Goal: Task Accomplishment & Management: Manage account settings

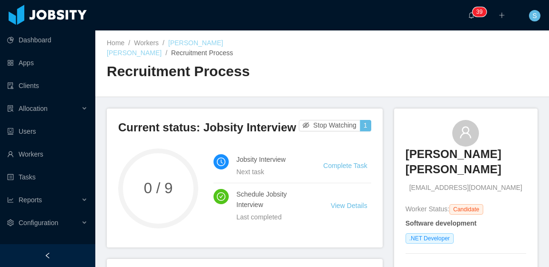
click at [223, 44] on link "[PERSON_NAME]" at bounding box center [165, 48] width 116 height 18
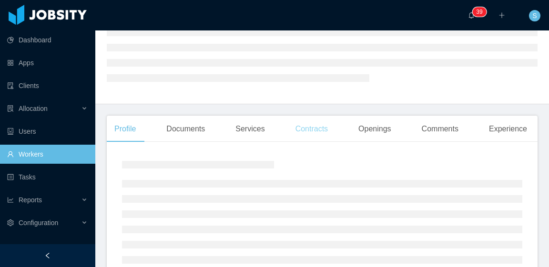
scroll to position [143, 0]
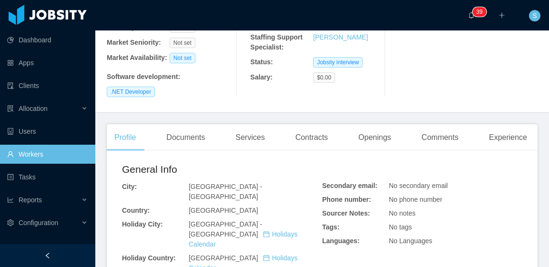
click at [196, 85] on div "André Barbosa de Oliveira andredeveloper59@gmail.com Billable Worker Status: Ca…" at bounding box center [322, 10] width 431 height 189
click at [194, 124] on div "Documents" at bounding box center [186, 137] width 54 height 27
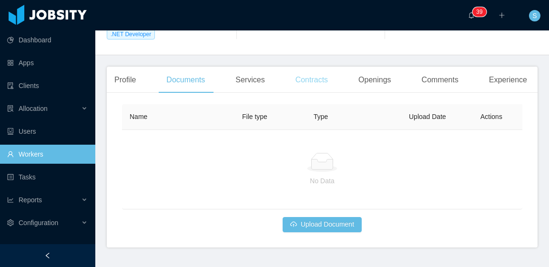
scroll to position [202, 0]
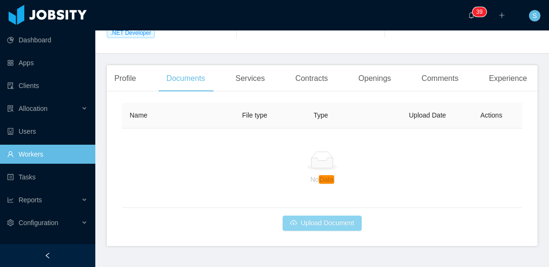
click at [328, 216] on button "Upload Document" at bounding box center [322, 223] width 79 height 15
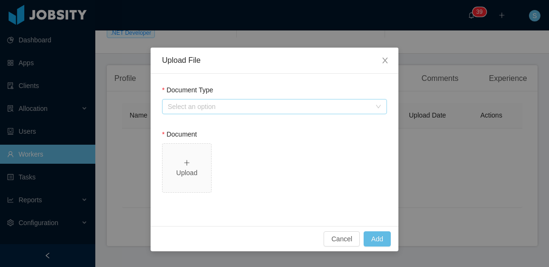
click at [222, 106] on div "Select an option" at bounding box center [269, 107] width 203 height 10
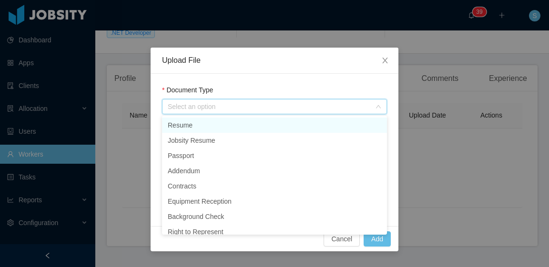
click at [222, 128] on li "Resume" at bounding box center [274, 125] width 225 height 15
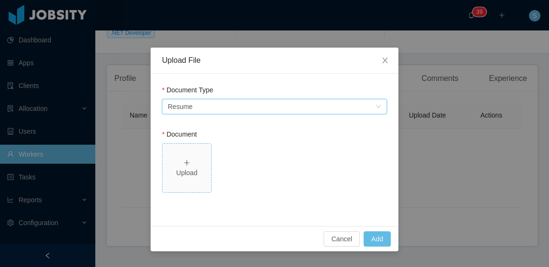
click at [197, 160] on div "Upload" at bounding box center [186, 168] width 41 height 20
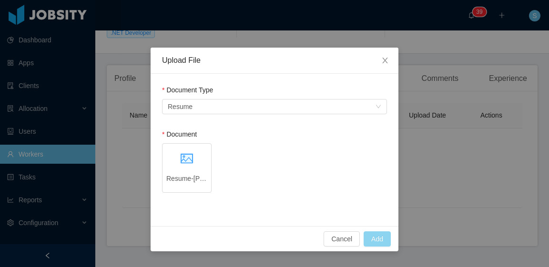
click at [377, 236] on button "Add" at bounding box center [377, 239] width 27 height 15
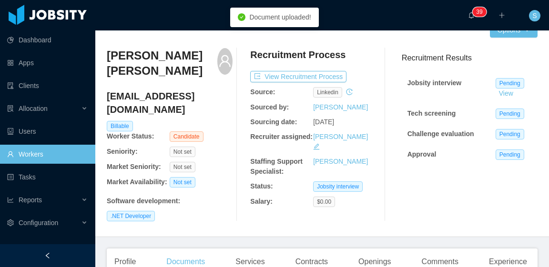
scroll to position [0, 0]
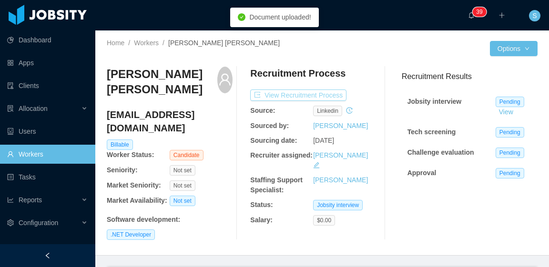
click at [325, 93] on button "View Recruitment Process" at bounding box center [298, 95] width 96 height 11
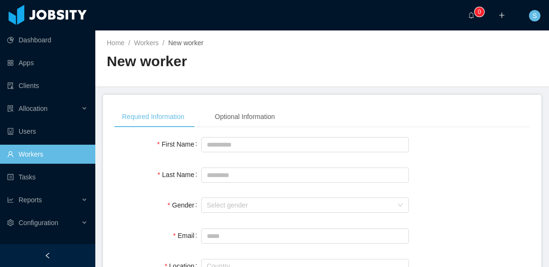
click at [48, 152] on link "Workers" at bounding box center [47, 154] width 81 height 19
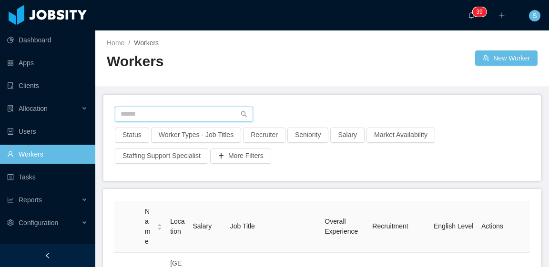
click at [183, 114] on input "text" at bounding box center [184, 114] width 138 height 15
paste input "**********"
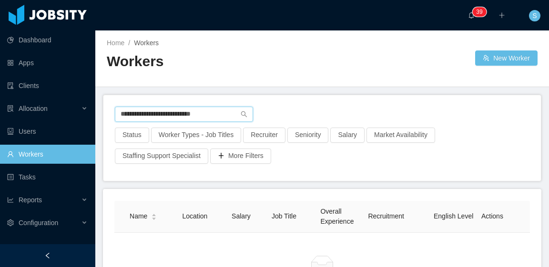
drag, startPoint x: 219, startPoint y: 114, endPoint x: 122, endPoint y: 113, distance: 97.7
click at [122, 113] on input "**********" at bounding box center [184, 114] width 138 height 15
type input "*"
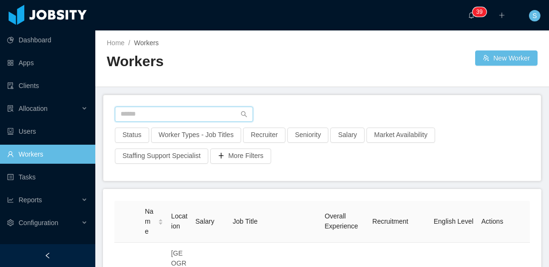
click at [154, 119] on input "text" at bounding box center [184, 114] width 138 height 15
paste input "**********"
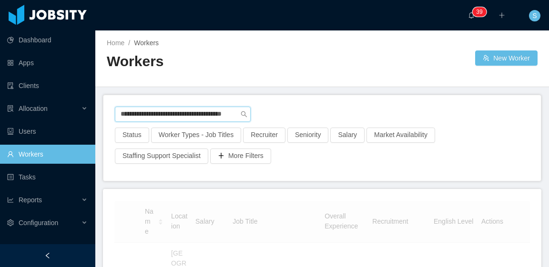
type input "**********"
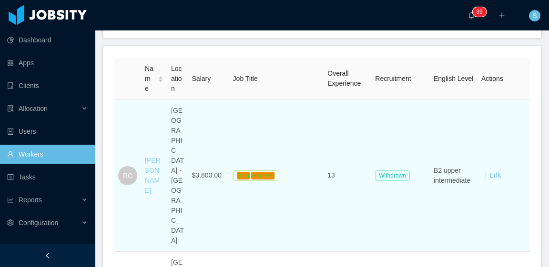
click at [154, 157] on link "Rafael Câmara" at bounding box center [154, 176] width 18 height 38
